Goal: Task Accomplishment & Management: Complete application form

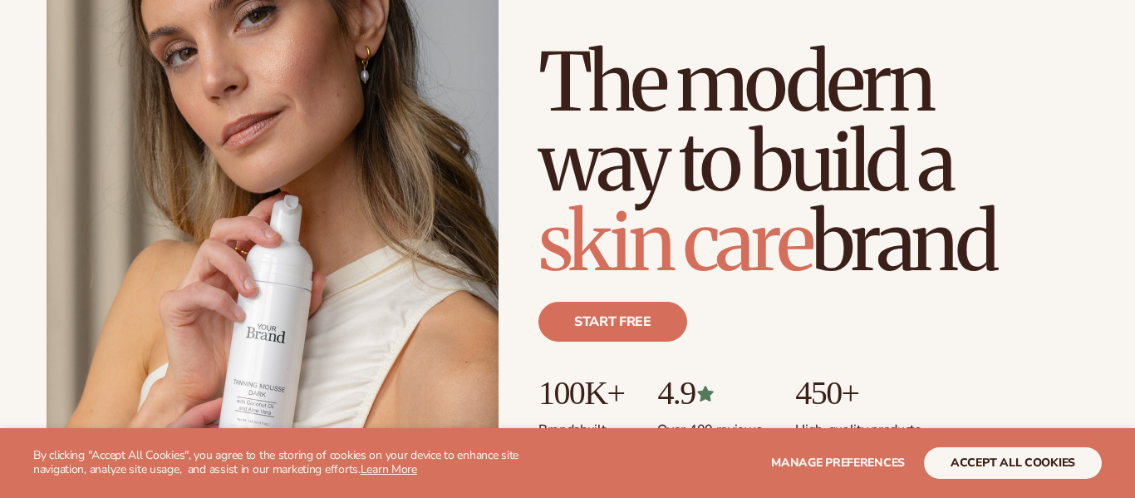
scroll to position [193, 0]
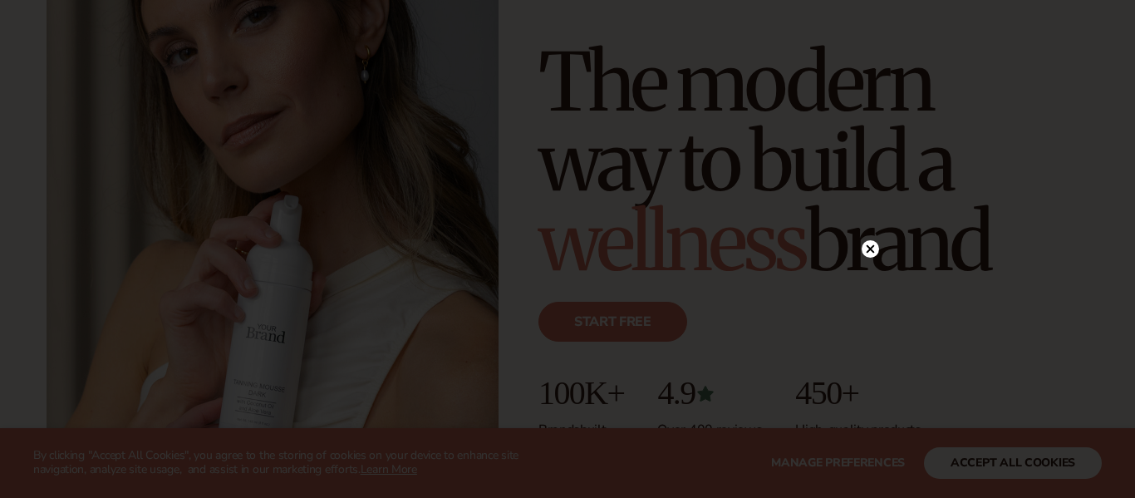
click at [875, 249] on div at bounding box center [567, 249] width 1135 height 498
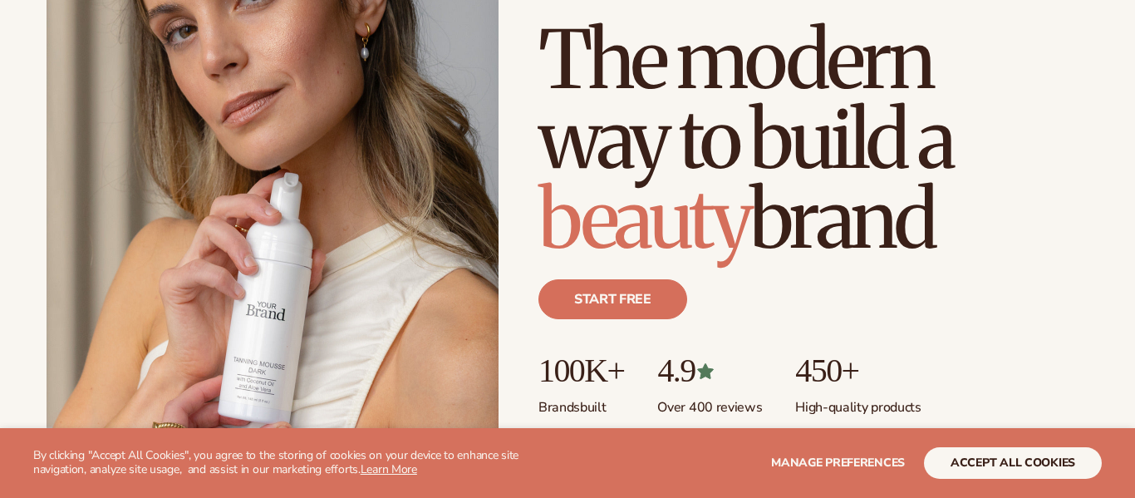
scroll to position [311, 0]
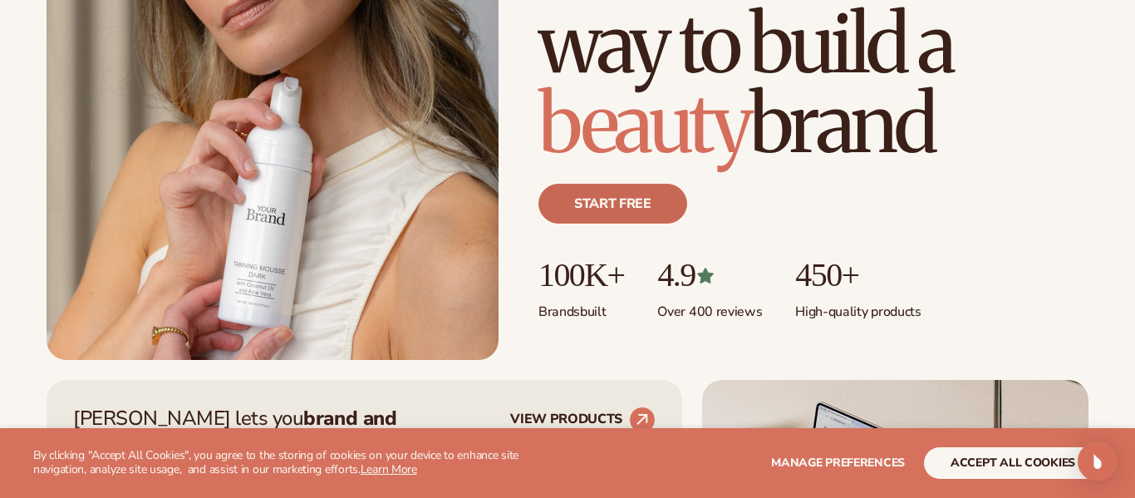
click at [623, 201] on link "Start free" at bounding box center [613, 204] width 149 height 40
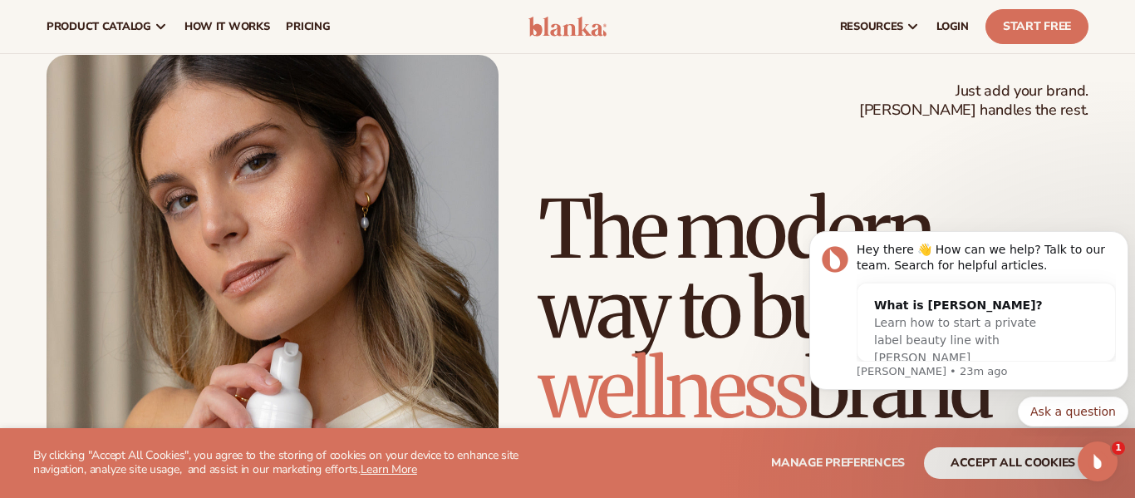
scroll to position [30, 0]
